Goal: Task Accomplishment & Management: Manage account settings

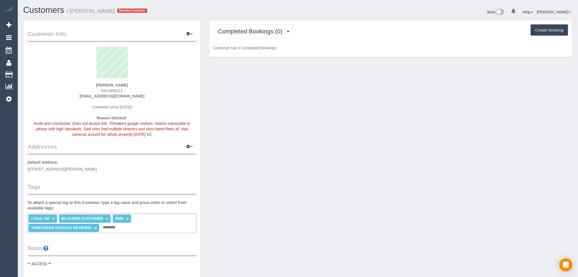
click at [263, 45] on div "Completed Bookings (0) Completed Bookings (0) Upcoming Bookings (0) Cancelled B…" at bounding box center [390, 38] width 363 height 37
click at [272, 25] on button "Completed Bookings (0)" at bounding box center [253, 31] width 81 height 14
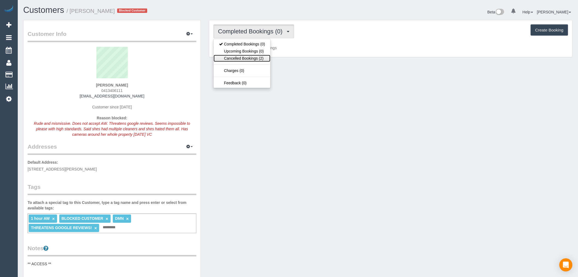
click at [254, 59] on link "Cancelled Bookings (2)" at bounding box center [242, 58] width 57 height 7
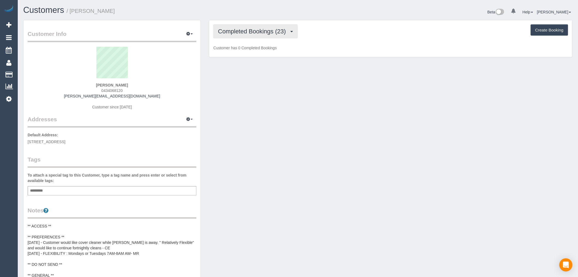
click at [269, 31] on span "Completed Bookings (23)" at bounding box center [253, 31] width 71 height 7
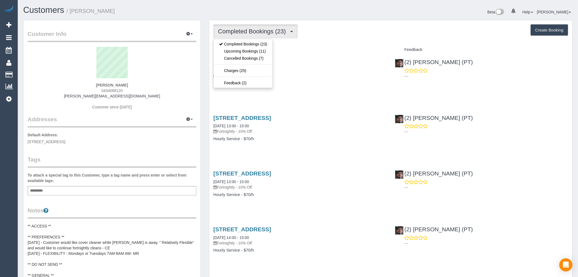
click at [339, 27] on div "Completed Bookings (23) Completed Bookings (23) Upcoming Bookings (11) Cancelle…" at bounding box center [390, 31] width 355 height 14
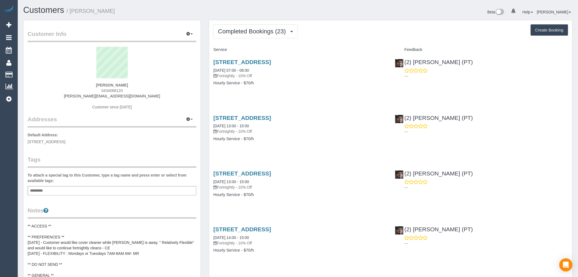
drag, startPoint x: 111, startPoint y: 14, endPoint x: 73, endPoint y: 17, distance: 38.3
click at [73, 17] on div "Customers / [PERSON_NAME]" at bounding box center [158, 11] width 279 height 12
copy small "[PERSON_NAME]"
drag, startPoint x: 137, startPoint y: 85, endPoint x: 77, endPoint y: 86, distance: 59.9
click at [77, 86] on div "Sarah Houbolt 0434068120 sarah.houbolt@gmail.com Customer since 2024" at bounding box center [112, 81] width 169 height 68
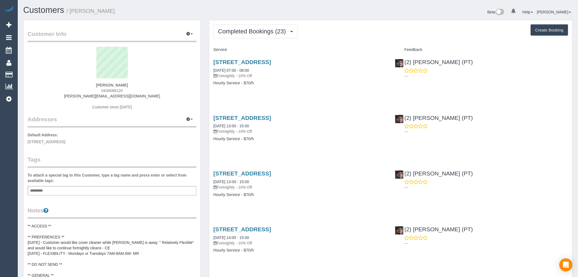
copy strong "[PERSON_NAME]"
click at [270, 32] on span "Completed Bookings (23)" at bounding box center [253, 31] width 71 height 7
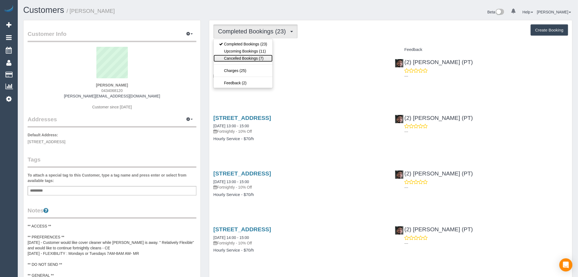
click at [256, 55] on link "Cancelled Bookings (7)" at bounding box center [243, 58] width 59 height 7
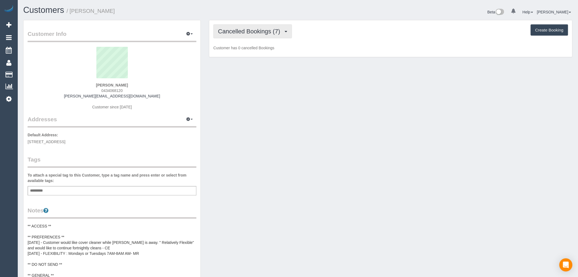
click at [264, 38] on button "Cancelled Bookings (7)" at bounding box center [252, 31] width 79 height 14
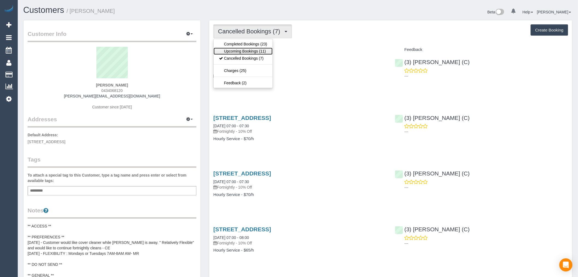
click at [264, 52] on link "Upcoming Bookings (11)" at bounding box center [243, 51] width 59 height 7
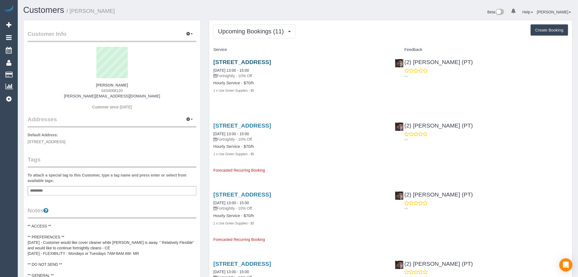
click at [331, 59] on h3 "[STREET_ADDRESS]" at bounding box center [299, 62] width 173 height 6
click at [271, 61] on link "[STREET_ADDRESS]" at bounding box center [242, 62] width 58 height 6
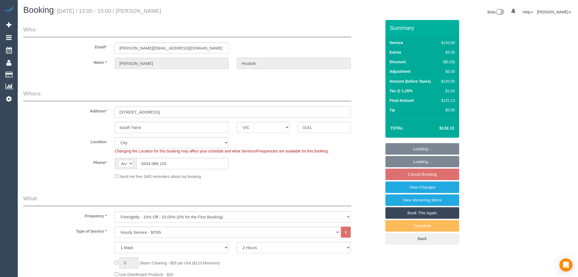
select select "VIC"
select select "number:28"
select select "number:14"
select select "number:19"
select select "number:36"
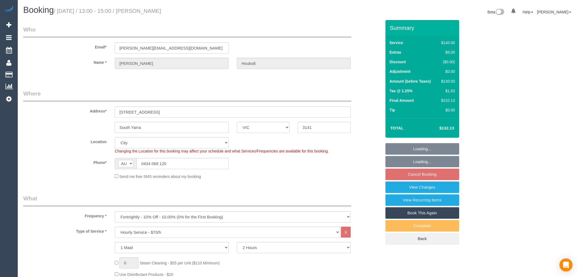
select select "number:35"
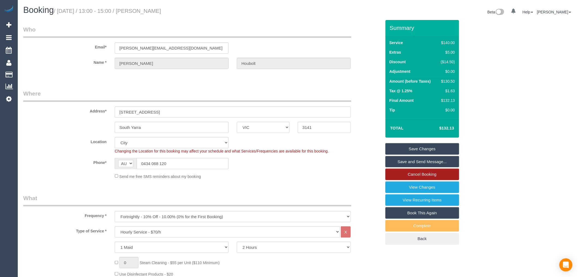
click at [442, 179] on link "Cancel Booking" at bounding box center [423, 173] width 74 height 11
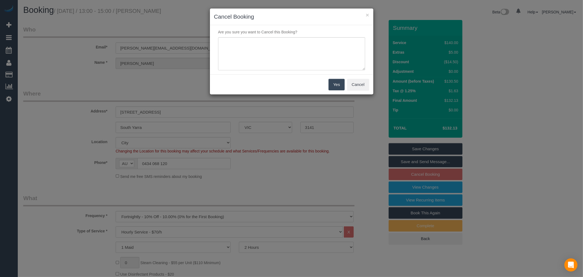
click at [442, 179] on div "× Cancel Booking Are you sure you want to Cancel this Booking? Yes Cancel" at bounding box center [291, 138] width 583 height 277
click at [280, 30] on p "Are you sure you want to Cancel this Booking?" at bounding box center [291, 31] width 155 height 5
click at [284, 40] on textarea at bounding box center [291, 53] width 147 height 33
type textarea "Unhappy with service - via phone - TP"
click at [335, 85] on button "Yes" at bounding box center [337, 84] width 16 height 11
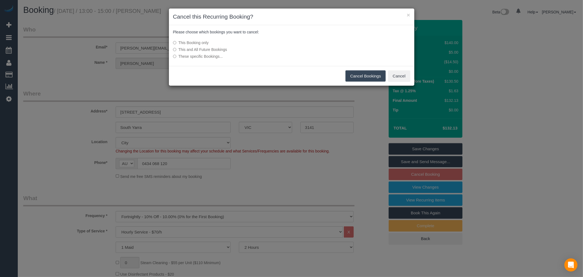
click at [230, 50] on label "This and All Future Bookings" at bounding box center [251, 49] width 156 height 5
click at [222, 48] on label "This and All Future Bookings" at bounding box center [251, 49] width 156 height 5
click at [347, 71] on button "Cancel Bookings" at bounding box center [365, 75] width 40 height 11
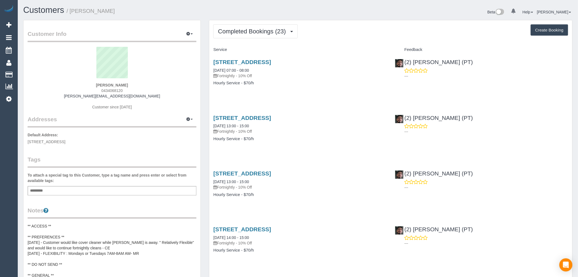
click at [272, 28] on button "Completed Bookings (23)" at bounding box center [255, 31] width 84 height 14
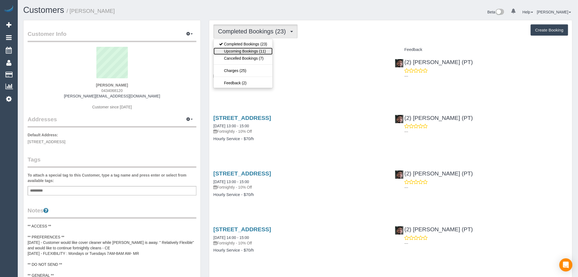
click at [266, 48] on link "Upcoming Bookings (11)" at bounding box center [243, 51] width 59 height 7
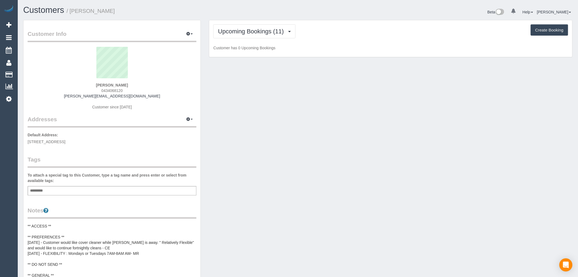
click at [184, 40] on legend "Customer Info Edit Contact Info Send Message Email Preferences Special Sales Ta…" at bounding box center [112, 36] width 169 height 12
click at [187, 39] on legend "Customer Info Edit Contact Info Send Message Email Preferences Special Sales Ta…" at bounding box center [112, 36] width 169 height 12
click at [189, 37] on button "button" at bounding box center [190, 34] width 14 height 8
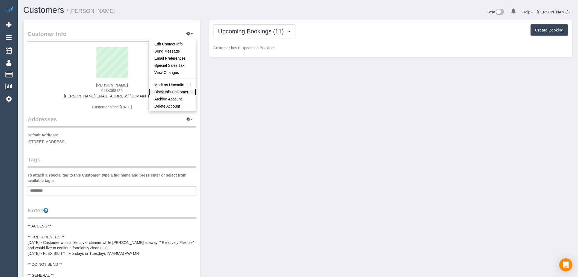
click at [183, 90] on link "Block this Customer" at bounding box center [172, 91] width 47 height 7
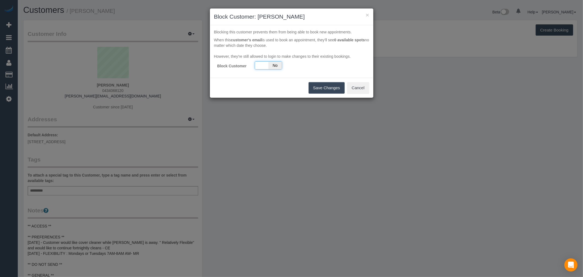
click at [273, 68] on span "No" at bounding box center [274, 65] width 13 height 8
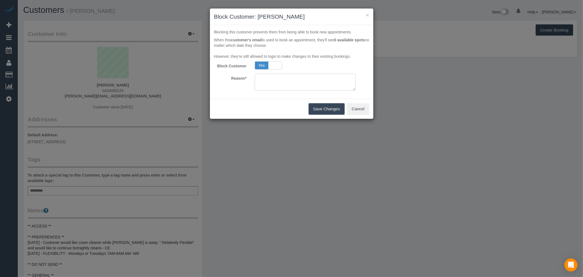
click at [283, 85] on textarea at bounding box center [305, 82] width 101 height 17
type textarea "Read notes - TP"
click at [316, 105] on button "Save Changes" at bounding box center [327, 108] width 36 height 11
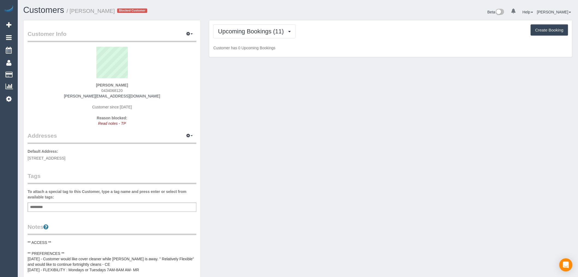
click at [73, 204] on div "Add a tag" at bounding box center [112, 206] width 169 height 9
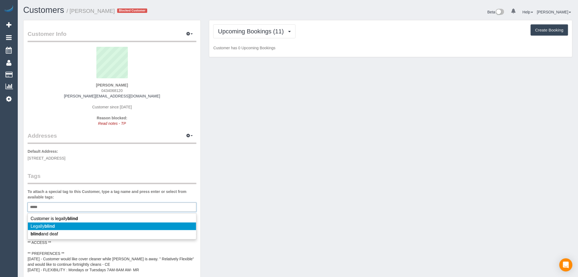
type input "*****"
click at [78, 224] on li "Legally blind" at bounding box center [112, 226] width 168 height 8
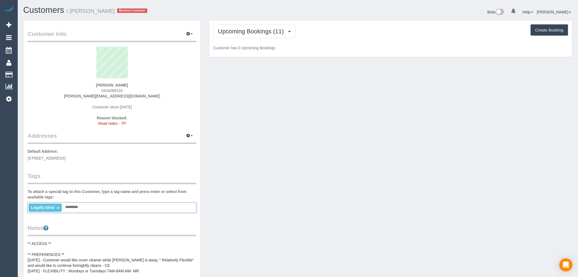
click at [82, 204] on input "text" at bounding box center [73, 206] width 19 height 7
click at [85, 206] on div "Legally blind × Add a tag" at bounding box center [112, 207] width 169 height 10
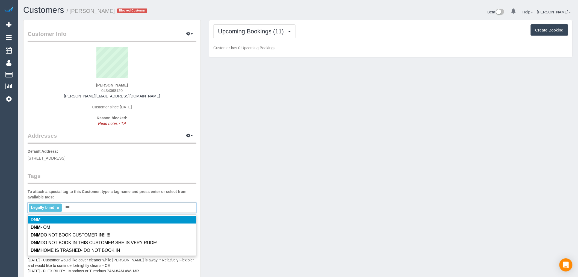
type input "***"
click at [100, 221] on li "DNM" at bounding box center [112, 220] width 168 height 8
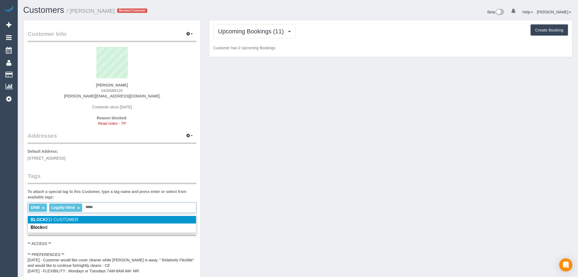
type input "*****"
click at [116, 221] on li "BLOCK ED CUSTOMER" at bounding box center [112, 220] width 168 height 8
